Goal: Find specific page/section: Find specific page/section

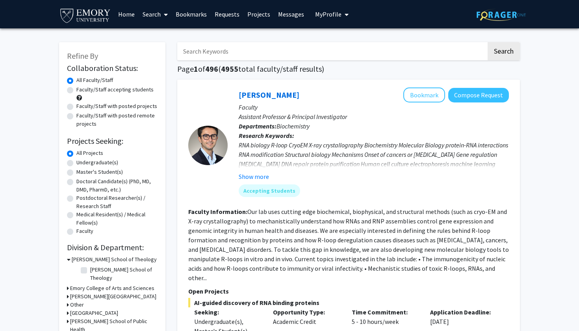
click at [148, 16] on link "Search" at bounding box center [155, 14] width 33 height 28
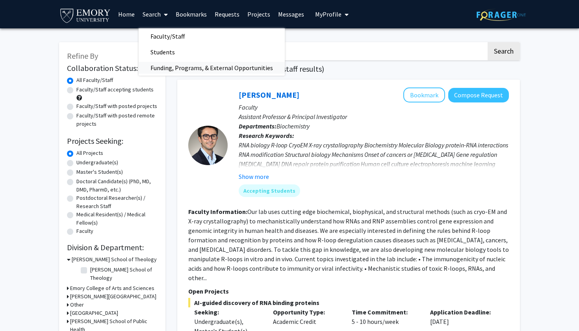
click at [165, 69] on span "Funding, Programs, & External Opportunities" at bounding box center [212, 68] width 146 height 16
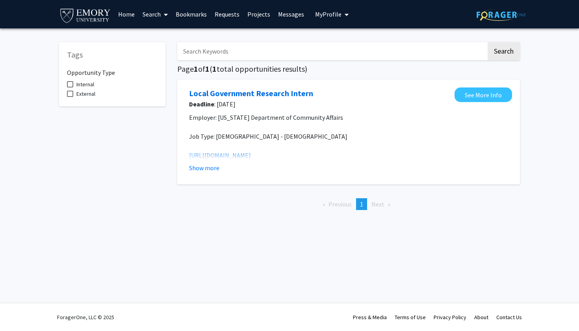
click at [159, 13] on link "Search" at bounding box center [155, 14] width 33 height 28
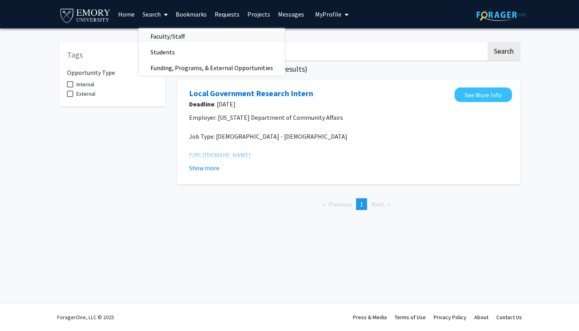
click at [160, 33] on span "Faculty/Staff" at bounding box center [168, 36] width 58 height 16
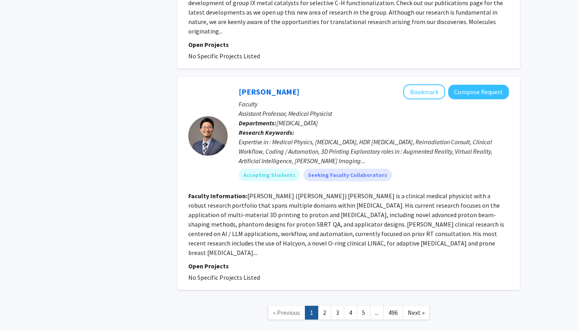
scroll to position [2548, 0]
click at [321, 306] on link "2" at bounding box center [324, 313] width 13 height 14
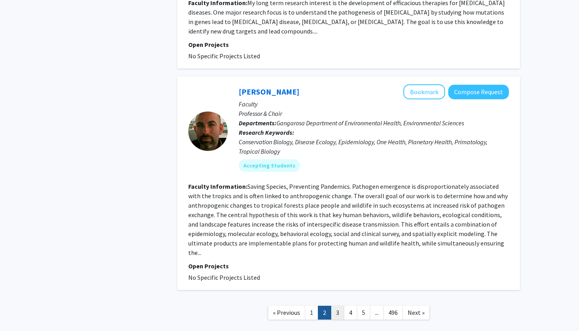
scroll to position [1683, 0]
click at [341, 306] on link "3" at bounding box center [337, 313] width 13 height 14
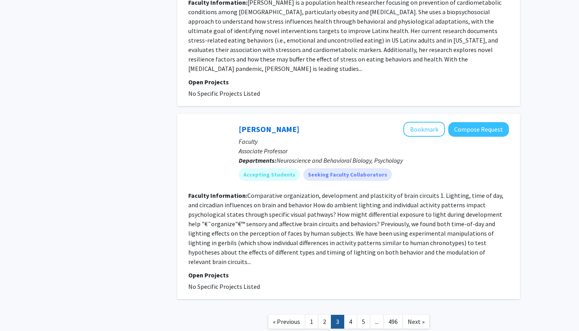
scroll to position [1752, 0]
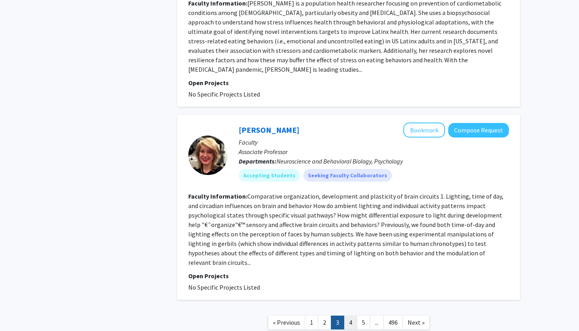
click at [348, 316] on link "4" at bounding box center [350, 323] width 13 height 14
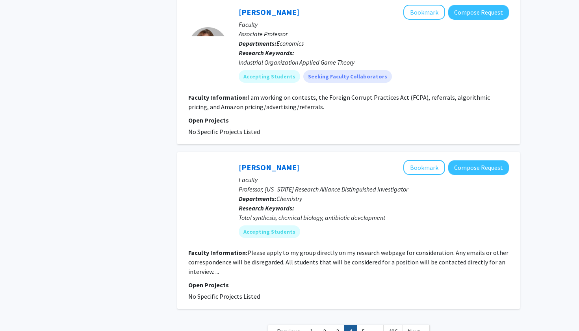
scroll to position [1797, 0]
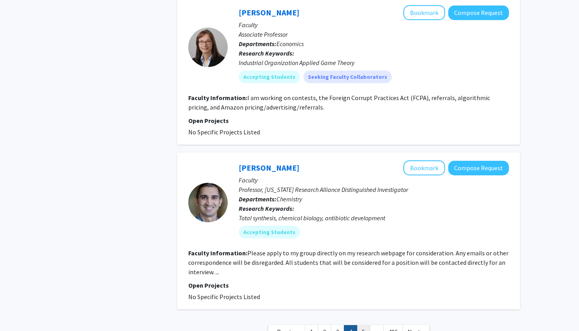
click at [362, 325] on link "5" at bounding box center [363, 332] width 13 height 14
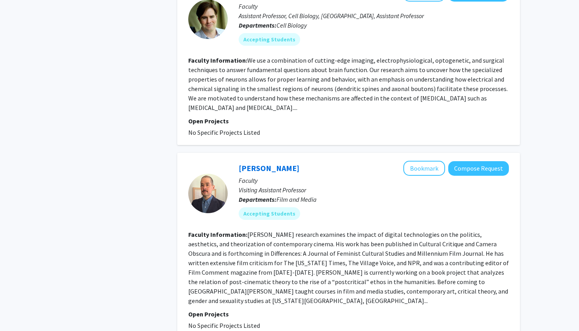
scroll to position [1673, 0]
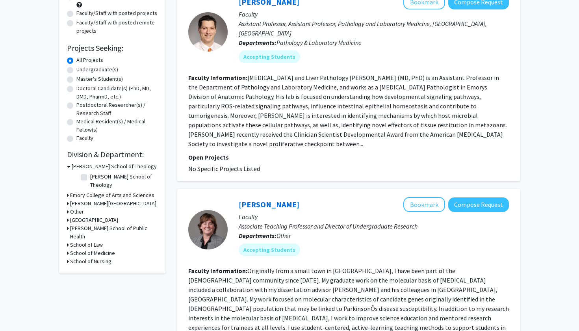
scroll to position [95, 0]
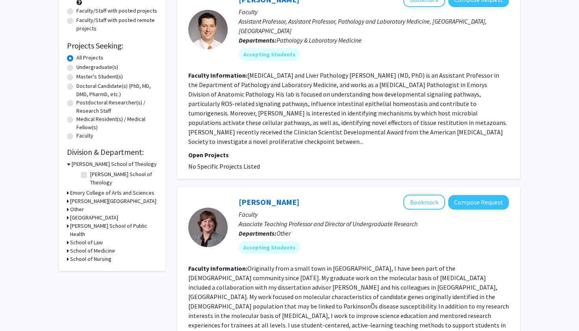
click at [74, 249] on div "Refine By Collaboration Status: Collaboration Status All Faculty/Staff Collabor…" at bounding box center [112, 109] width 106 height 324
click at [74, 255] on h3 "School of Nursing" at bounding box center [90, 259] width 41 height 8
click at [90, 265] on label "School of Nursing" at bounding box center [110, 269] width 41 height 8
click at [90, 265] on input "School of Nursing" at bounding box center [92, 267] width 5 height 5
checkbox input "true"
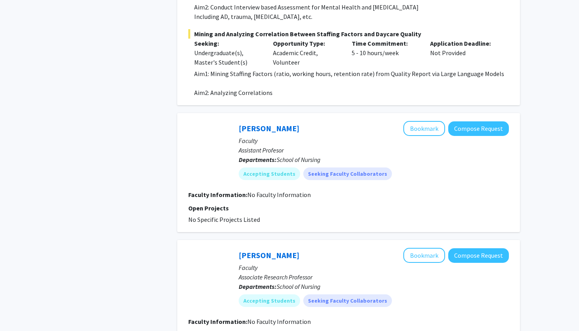
scroll to position [724, 0]
